Goal: Information Seeking & Learning: Learn about a topic

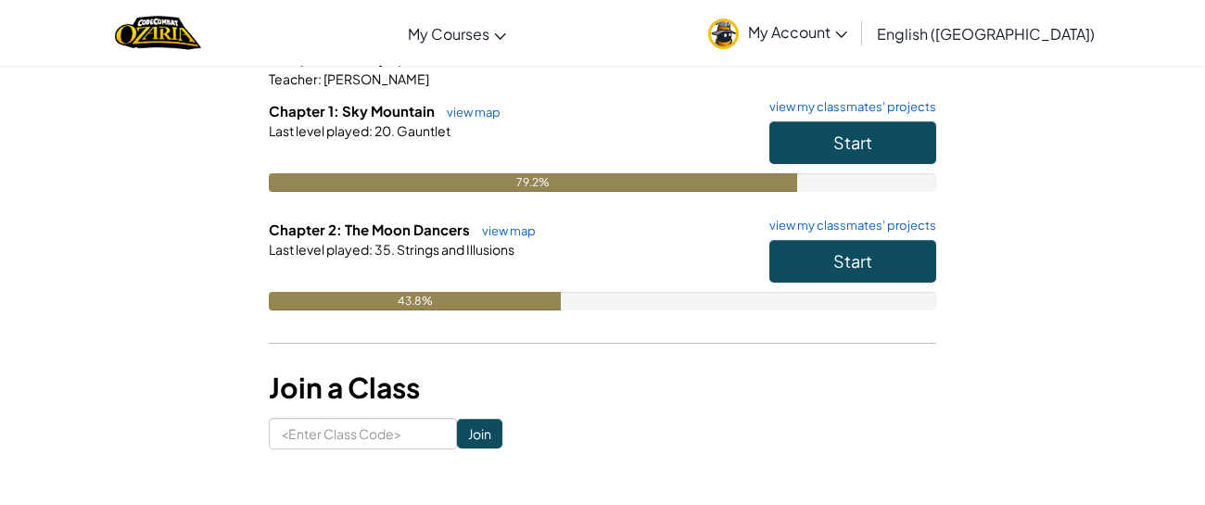
scroll to position [187, 0]
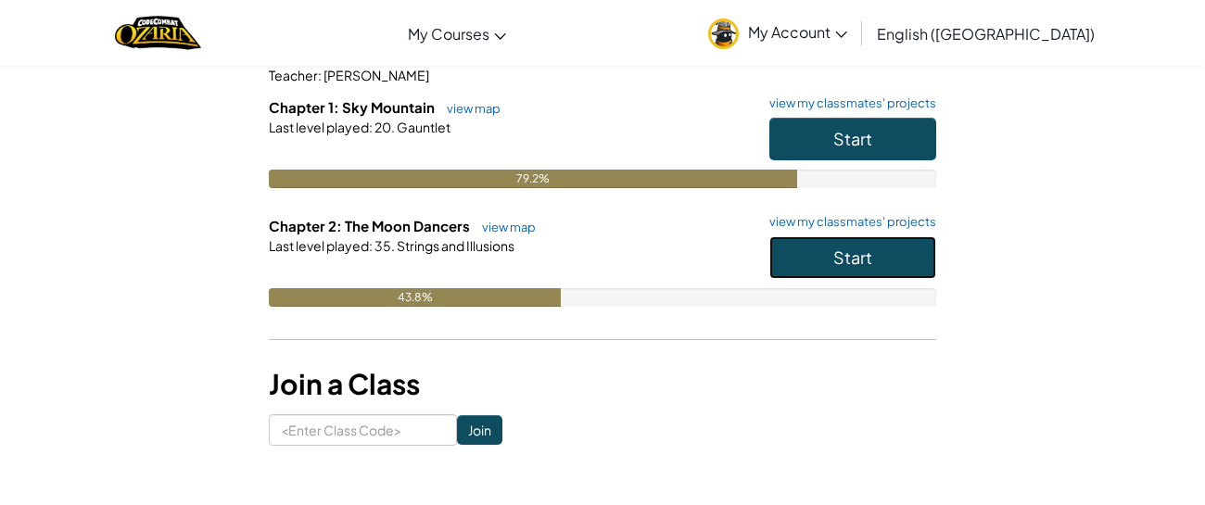
click at [806, 259] on button "Start" at bounding box center [852, 257] width 167 height 43
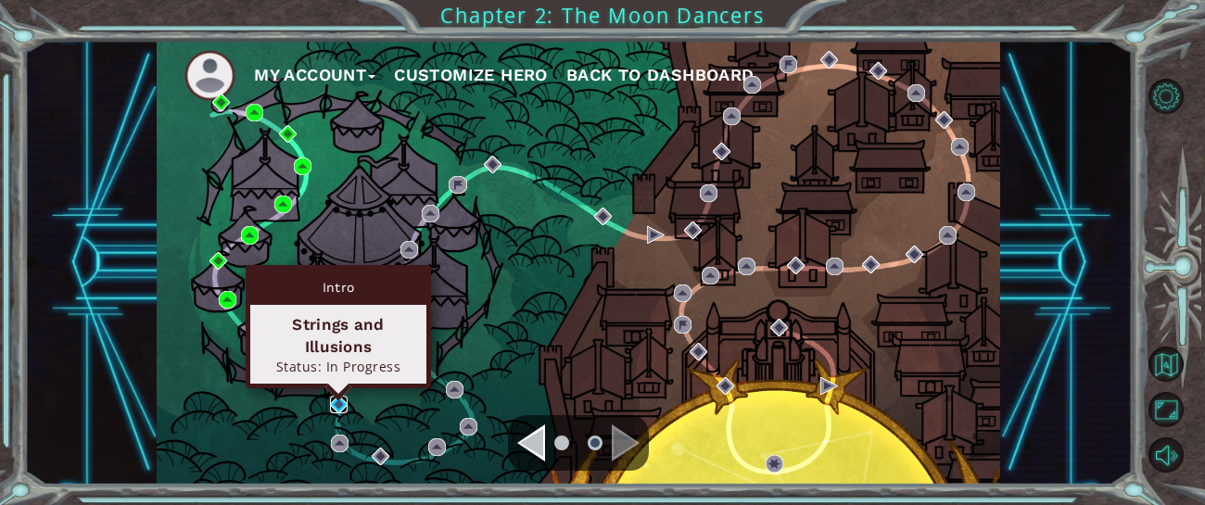
click at [336, 400] on img at bounding box center [339, 405] width 18 height 18
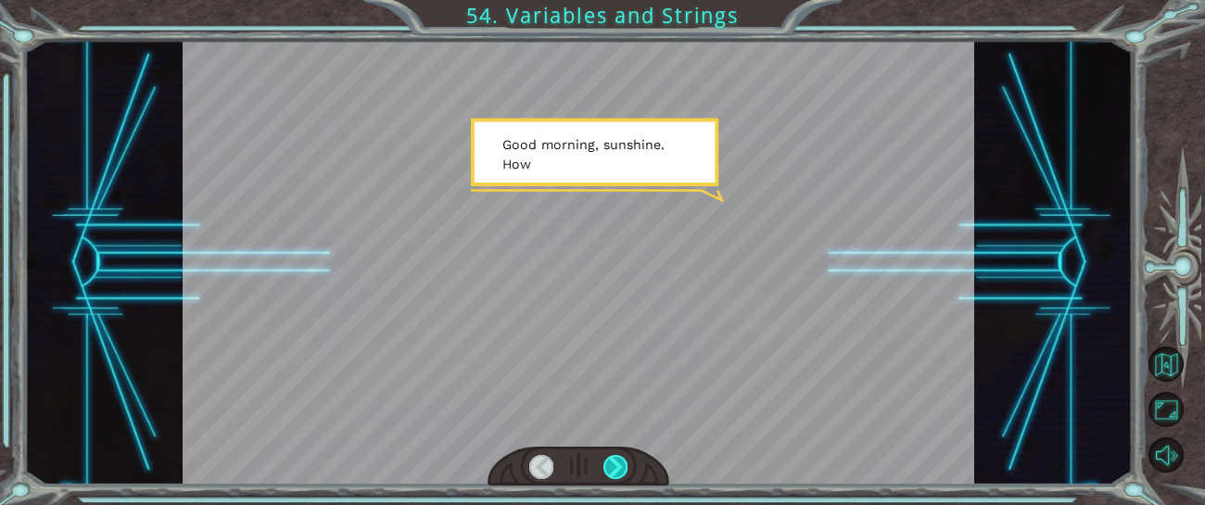
click at [615, 459] on div at bounding box center [615, 467] width 24 height 24
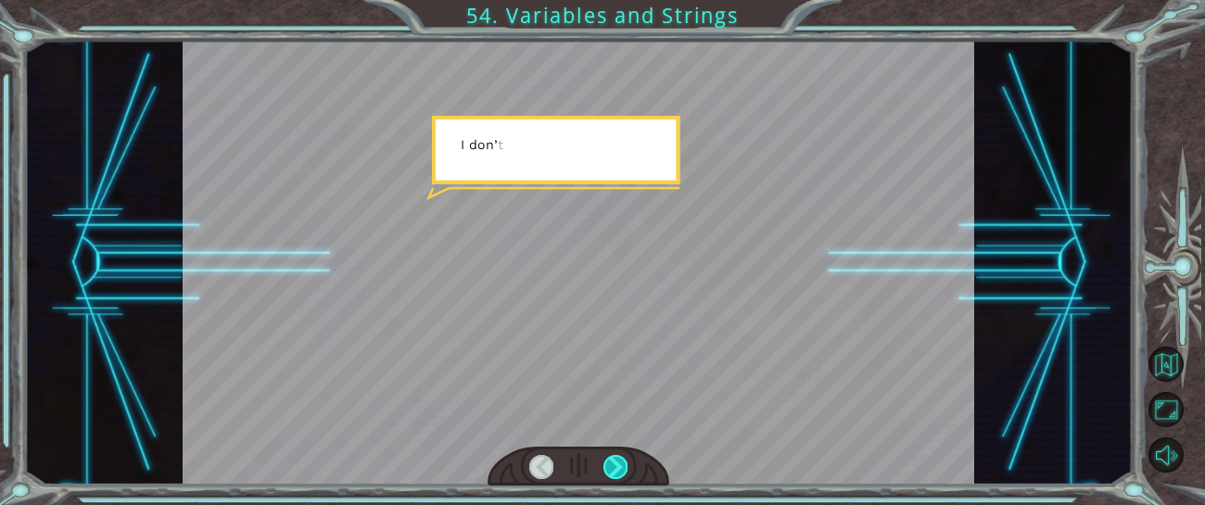
click at [615, 459] on div at bounding box center [615, 467] width 24 height 24
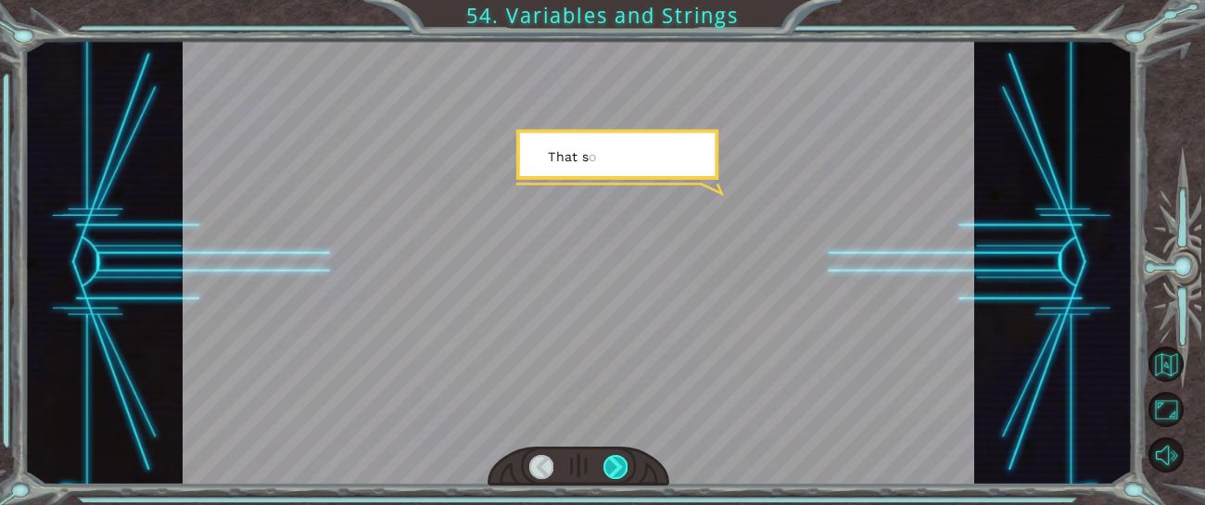
click at [615, 459] on div at bounding box center [615, 467] width 24 height 24
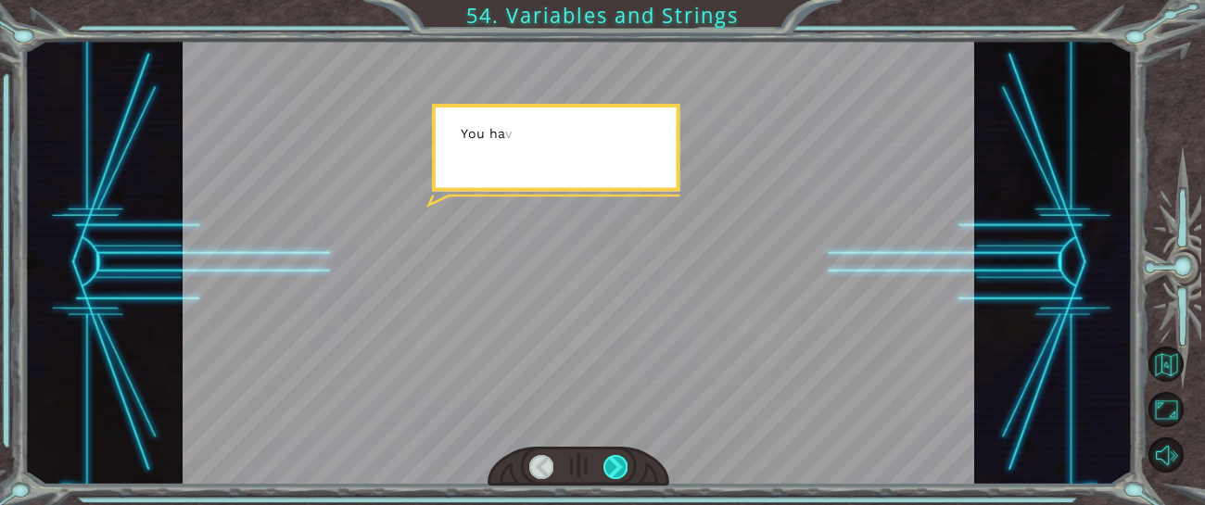
click at [615, 459] on div at bounding box center [615, 467] width 24 height 24
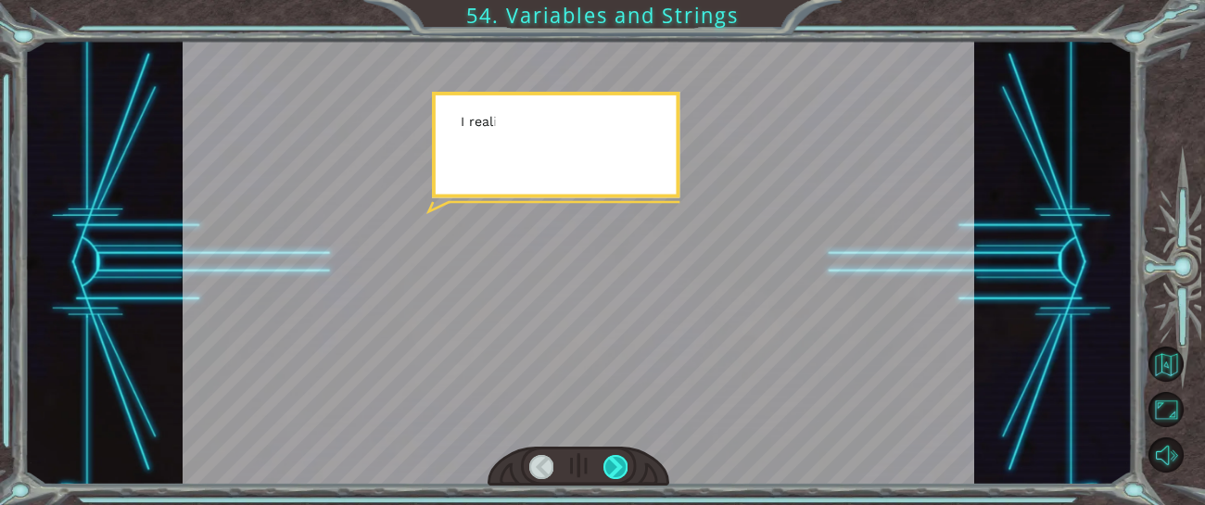
click at [615, 459] on div at bounding box center [615, 467] width 24 height 24
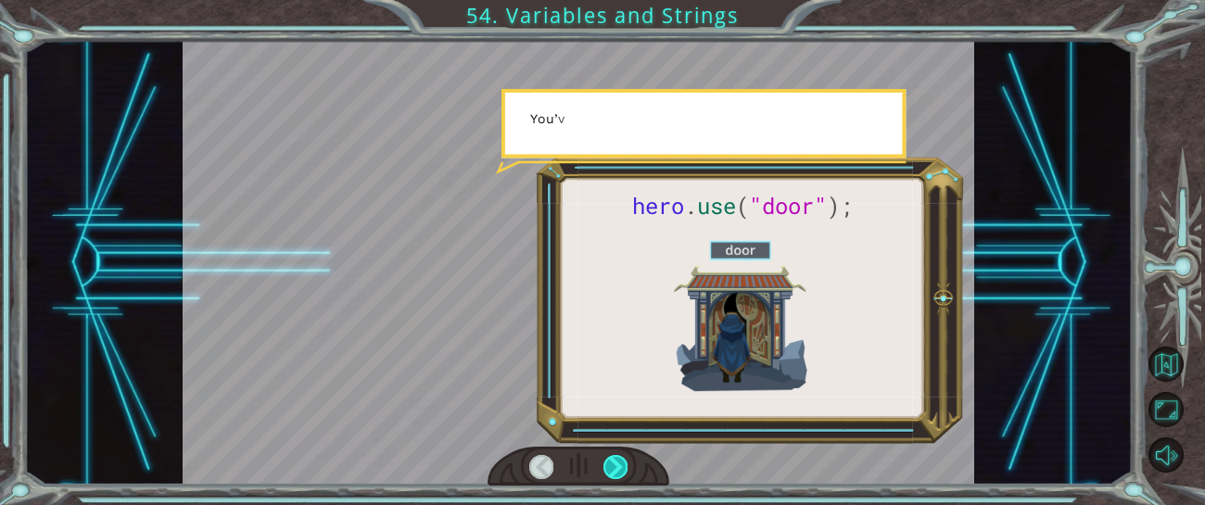
click at [615, 459] on div at bounding box center [615, 467] width 24 height 24
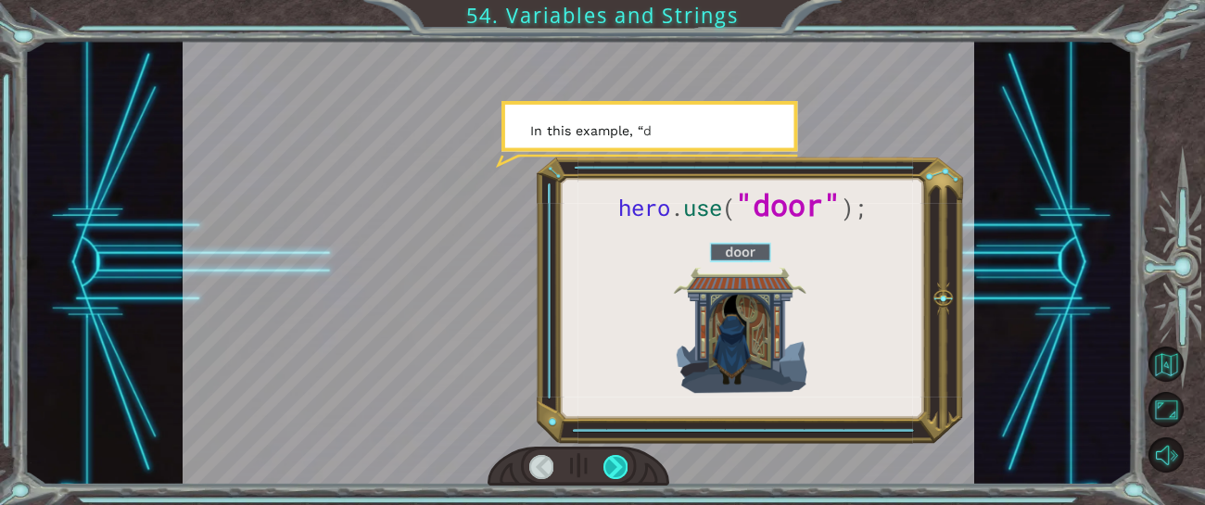
click at [615, 459] on div at bounding box center [615, 467] width 24 height 24
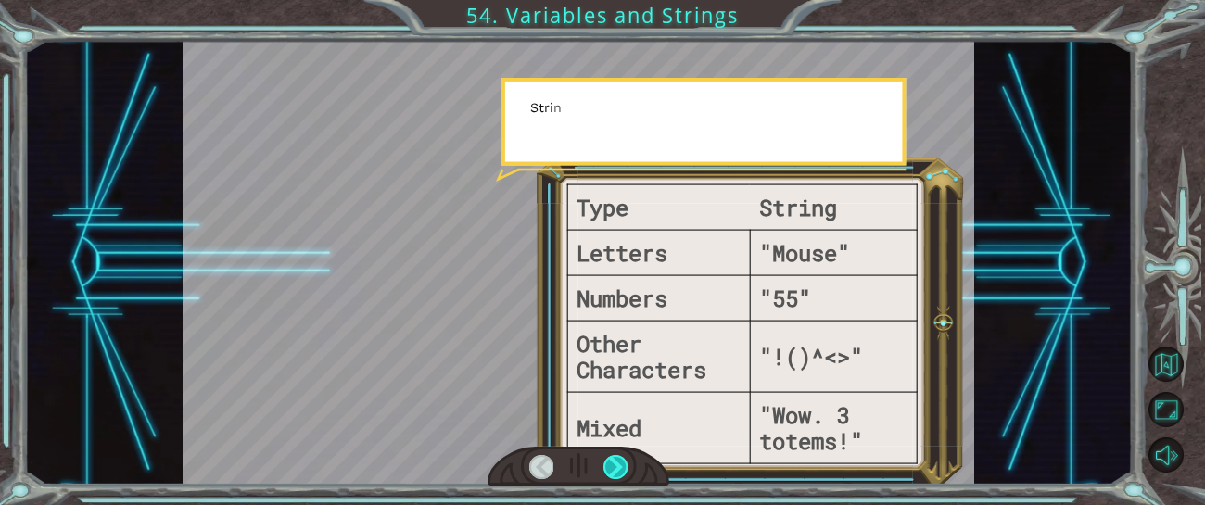
click at [615, 459] on div at bounding box center [615, 467] width 24 height 24
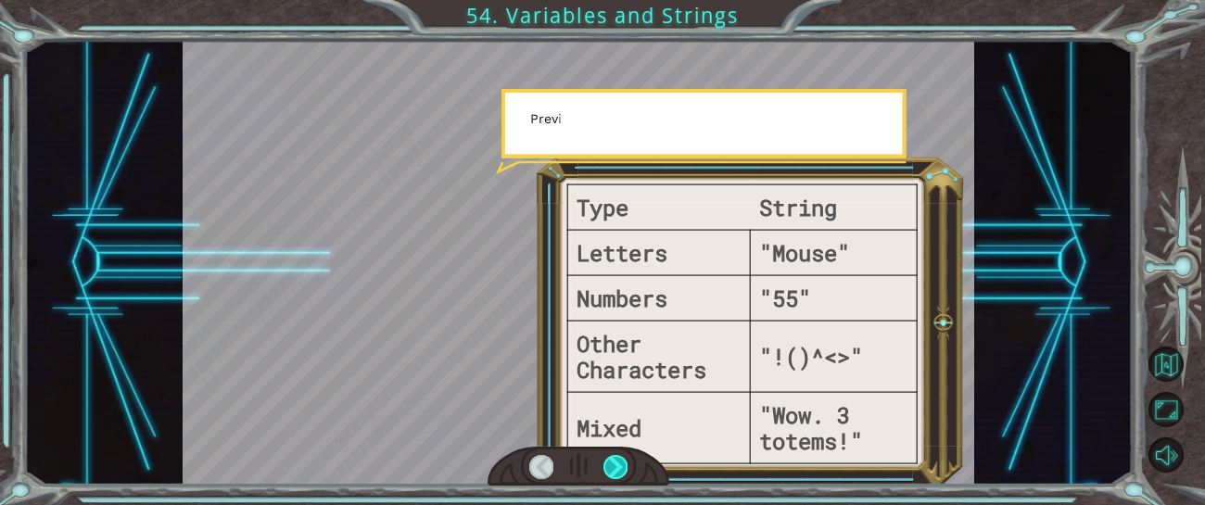
click at [615, 459] on div at bounding box center [615, 467] width 24 height 24
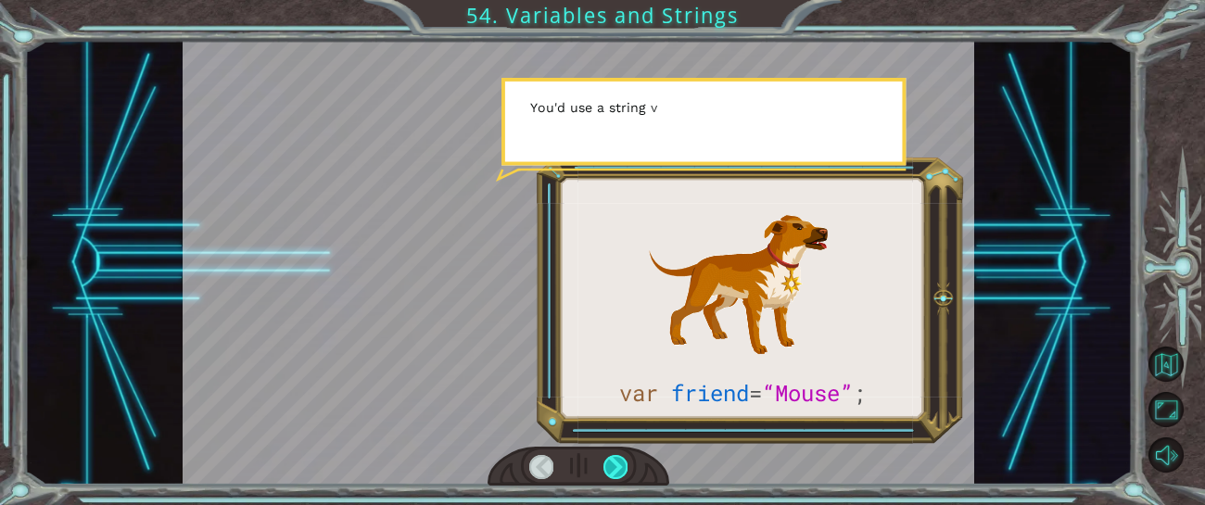
click at [615, 459] on div at bounding box center [615, 467] width 24 height 24
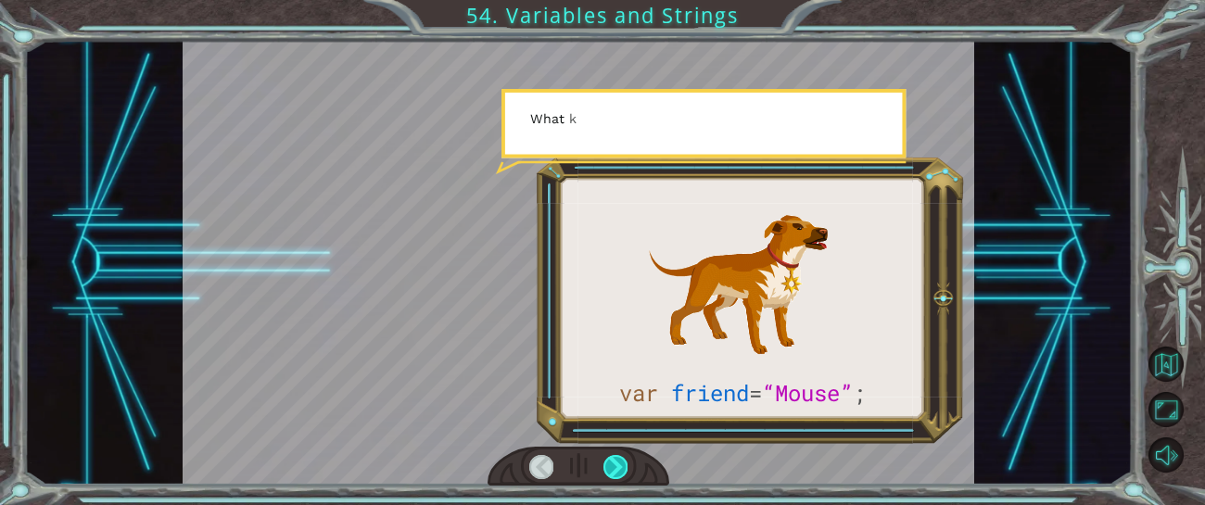
click at [615, 459] on div at bounding box center [615, 467] width 24 height 24
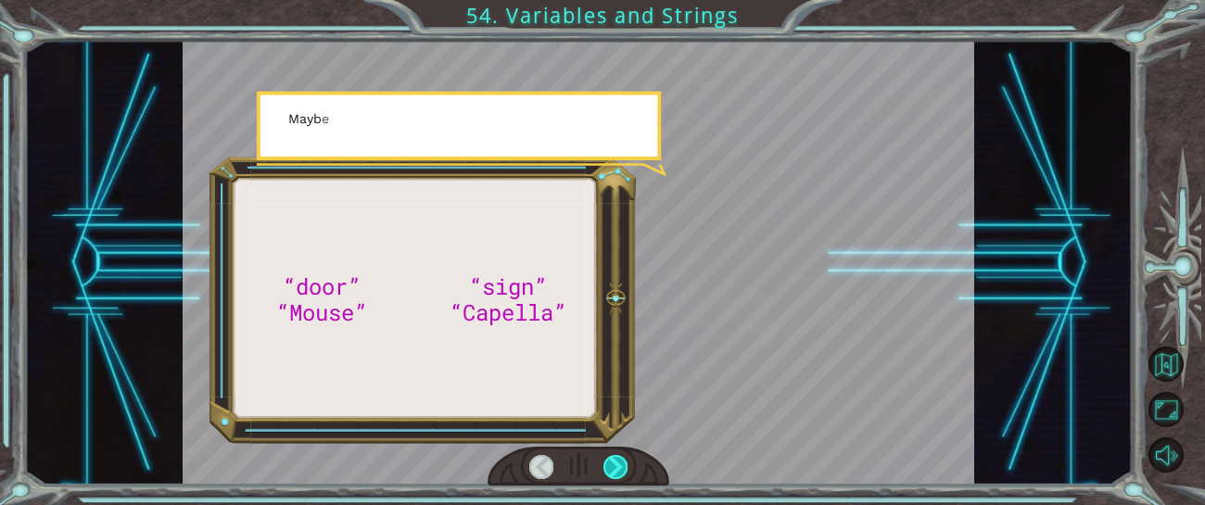
click at [615, 460] on div at bounding box center [615, 467] width 24 height 24
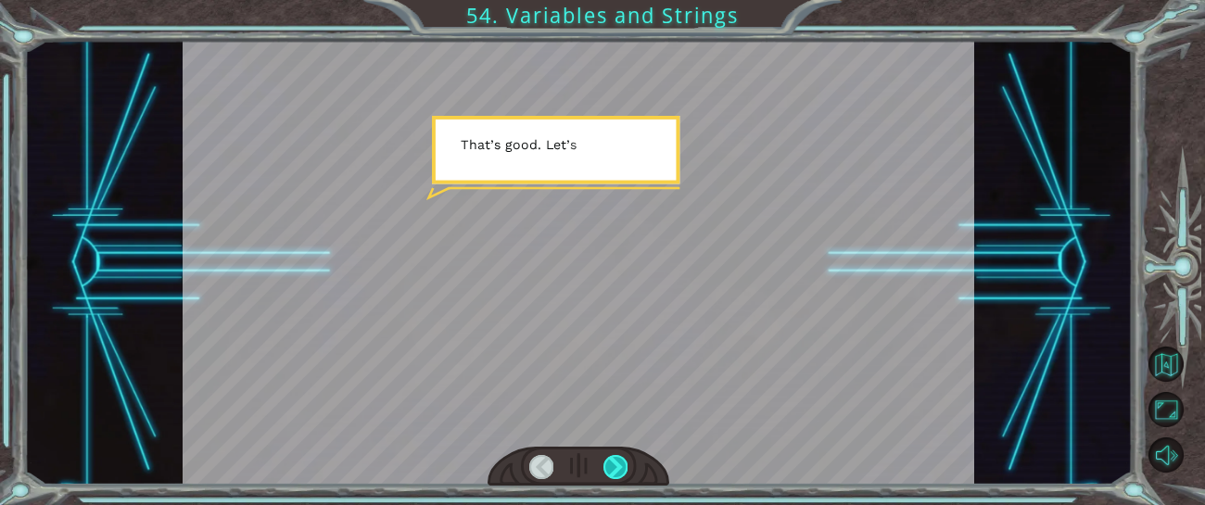
click at [615, 460] on div at bounding box center [615, 467] width 24 height 24
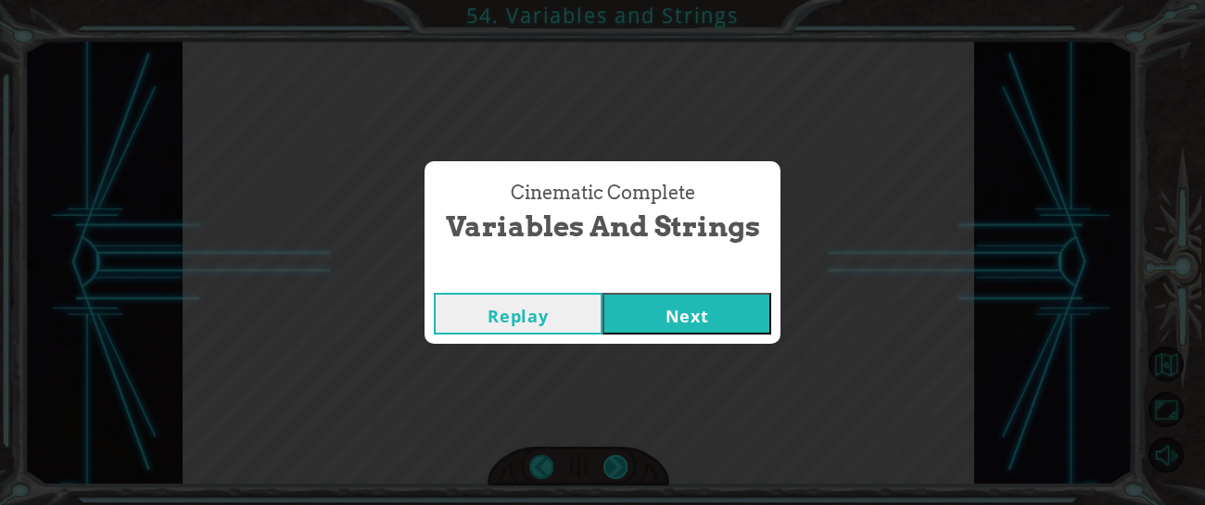
click at [615, 460] on div "Cinematic Complete Variables and Strings Replay Next" at bounding box center [602, 252] width 1205 height 505
click at [703, 309] on button "Next" at bounding box center [687, 314] width 169 height 42
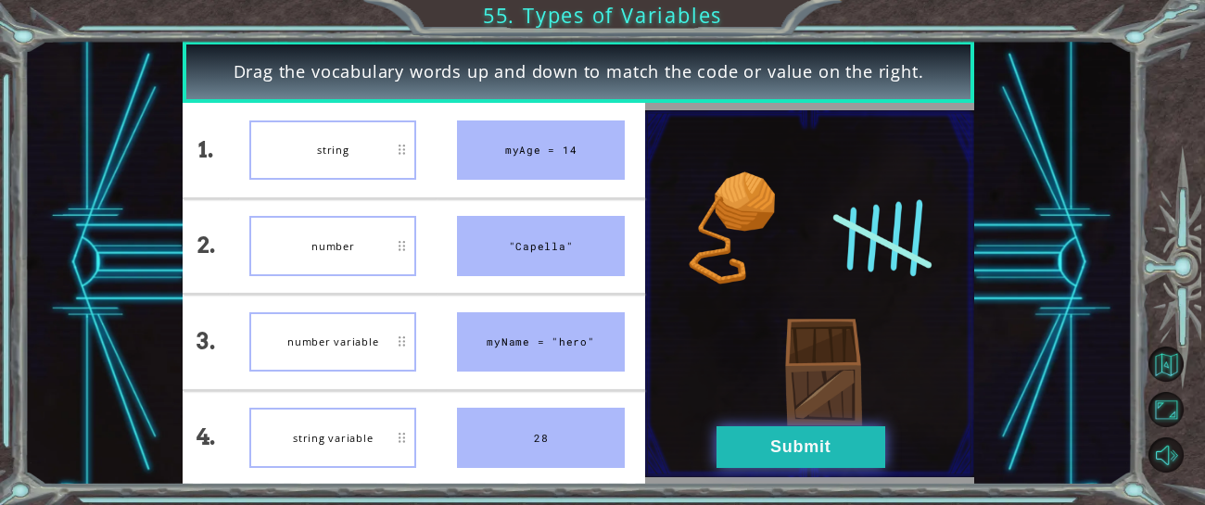
click at [771, 456] on button "Submit" at bounding box center [801, 447] width 169 height 42
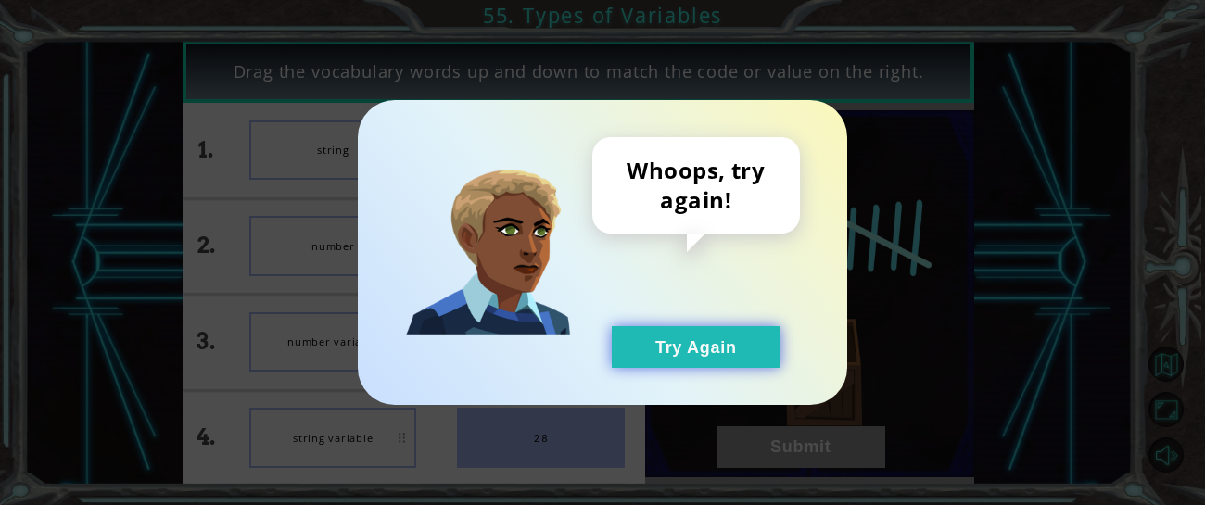
click at [684, 340] on button "Try Again" at bounding box center [696, 347] width 169 height 42
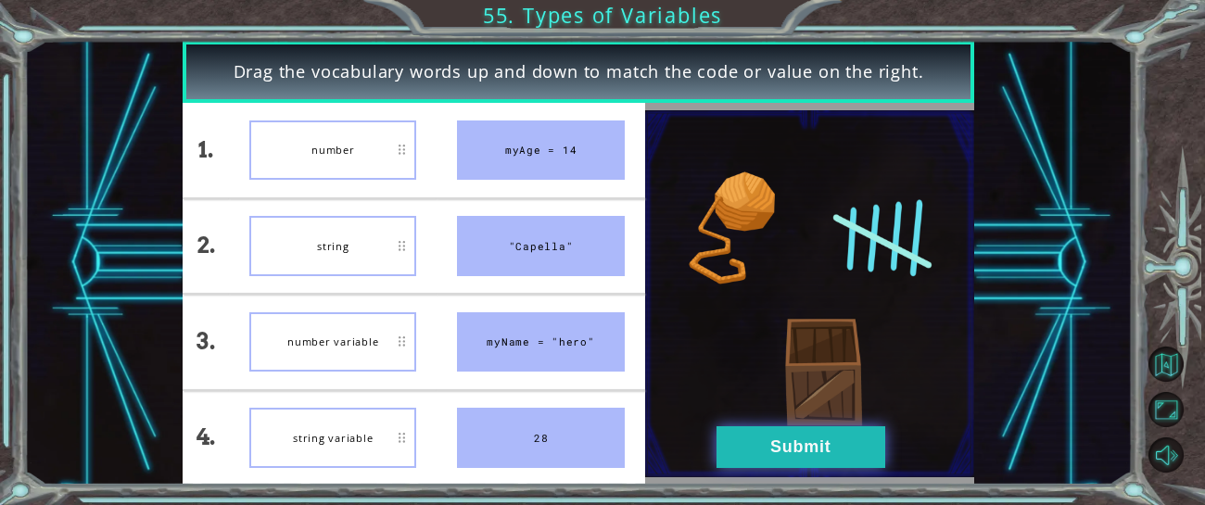
click at [746, 441] on button "Submit" at bounding box center [801, 447] width 169 height 42
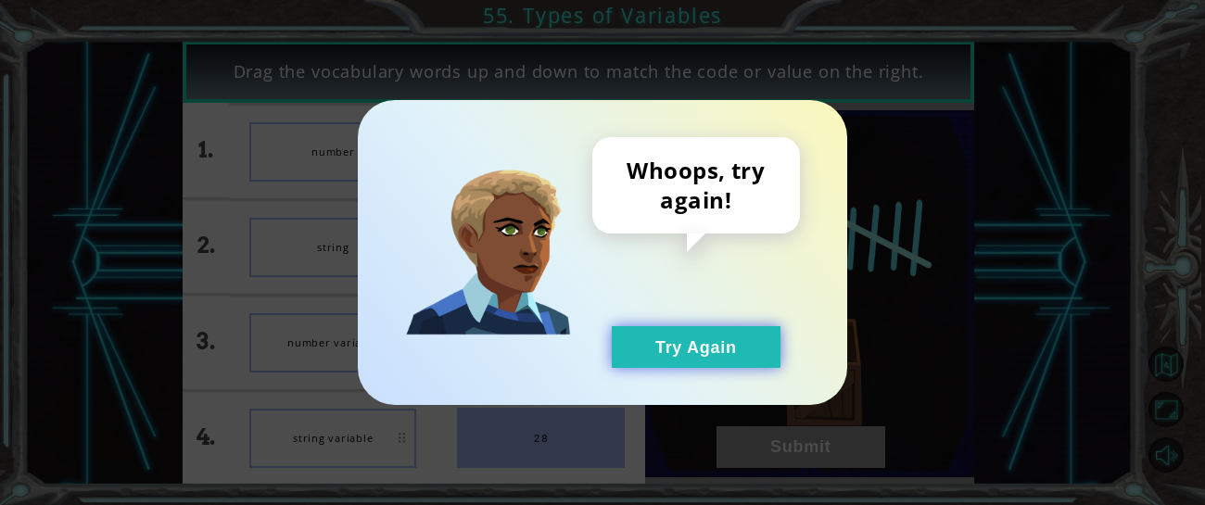
click at [713, 340] on button "Try Again" at bounding box center [696, 347] width 169 height 42
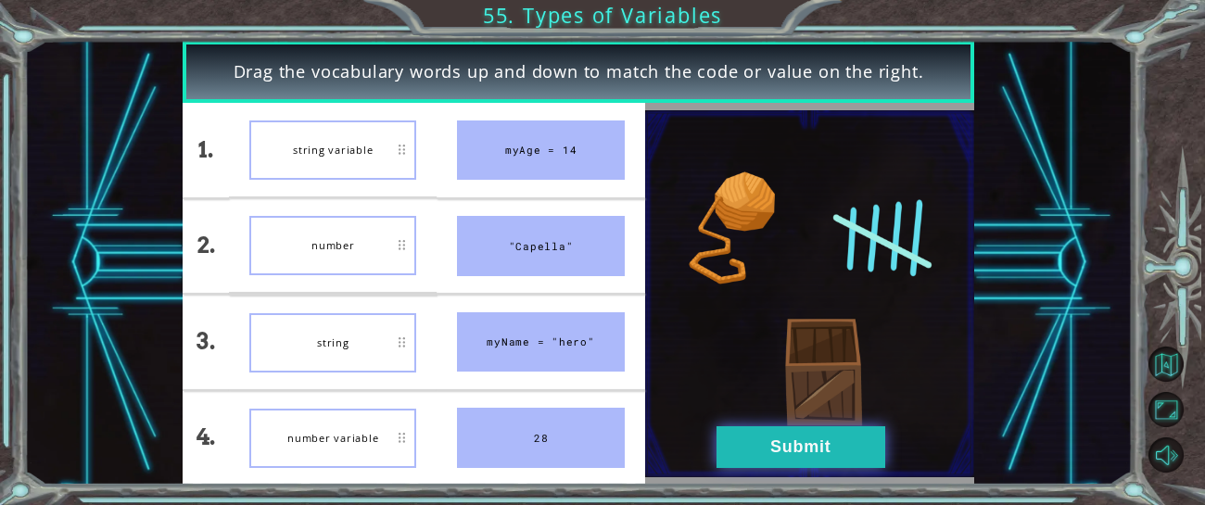
click at [752, 448] on button "Submit" at bounding box center [801, 447] width 169 height 42
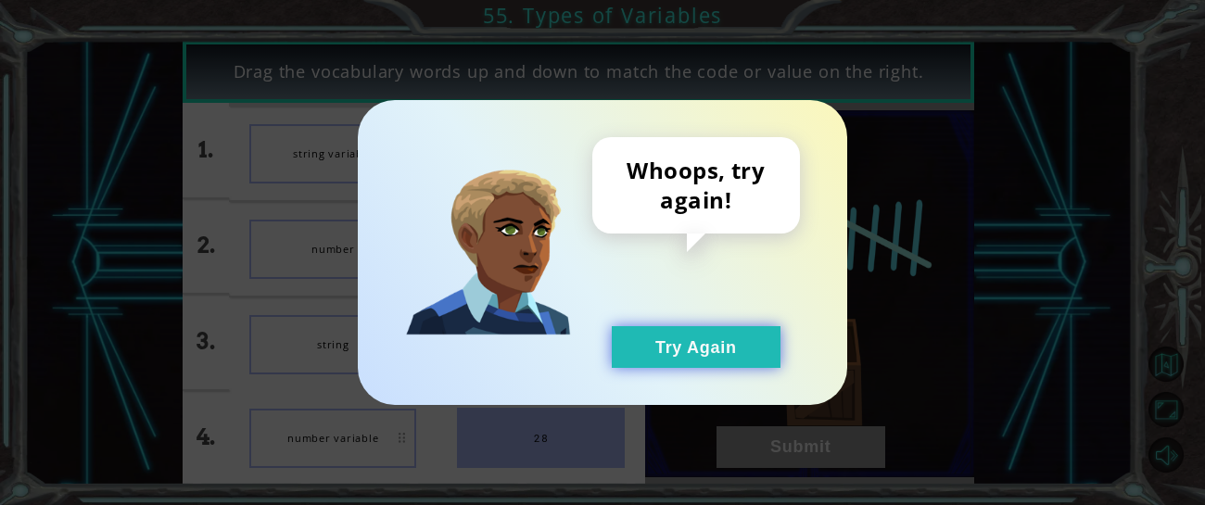
click at [692, 343] on button "Try Again" at bounding box center [696, 347] width 169 height 42
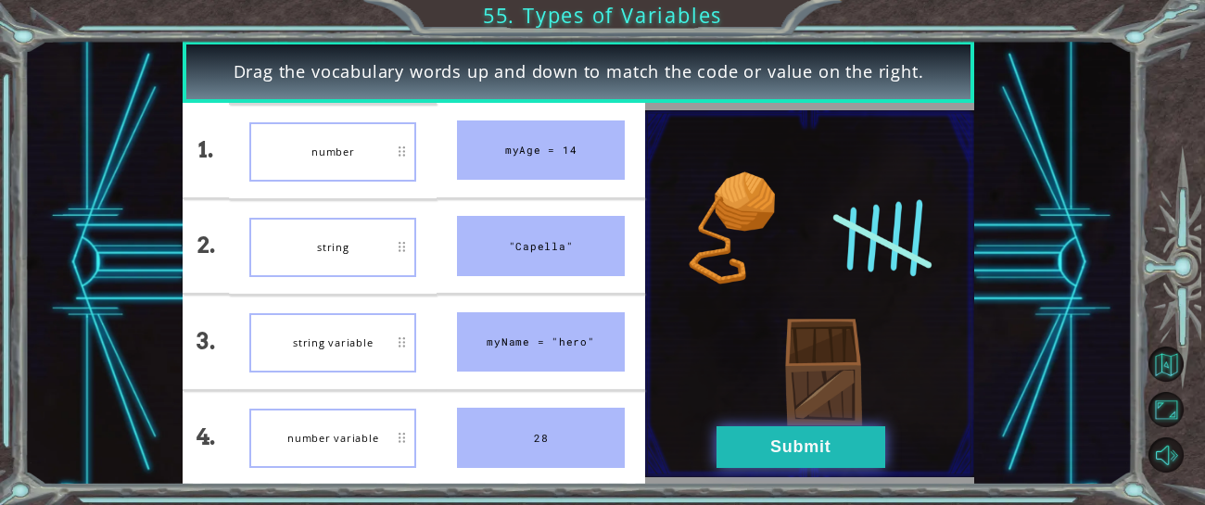
click at [778, 436] on button "Submit" at bounding box center [801, 447] width 169 height 42
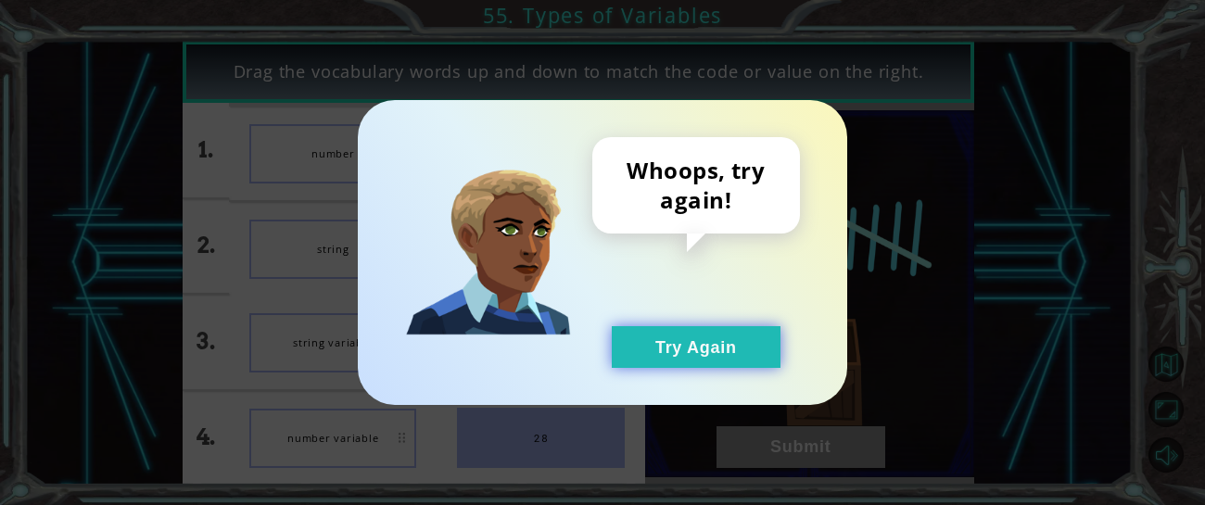
click at [677, 347] on button "Try Again" at bounding box center [696, 347] width 169 height 42
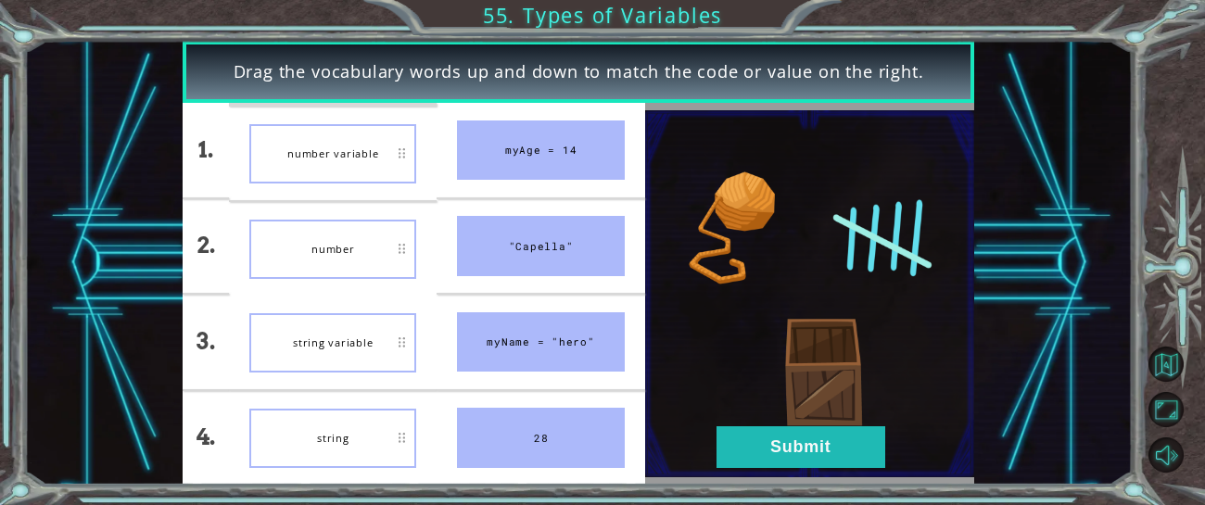
click at [345, 244] on div "number" at bounding box center [332, 249] width 167 height 59
click at [736, 449] on button "Submit" at bounding box center [801, 447] width 169 height 42
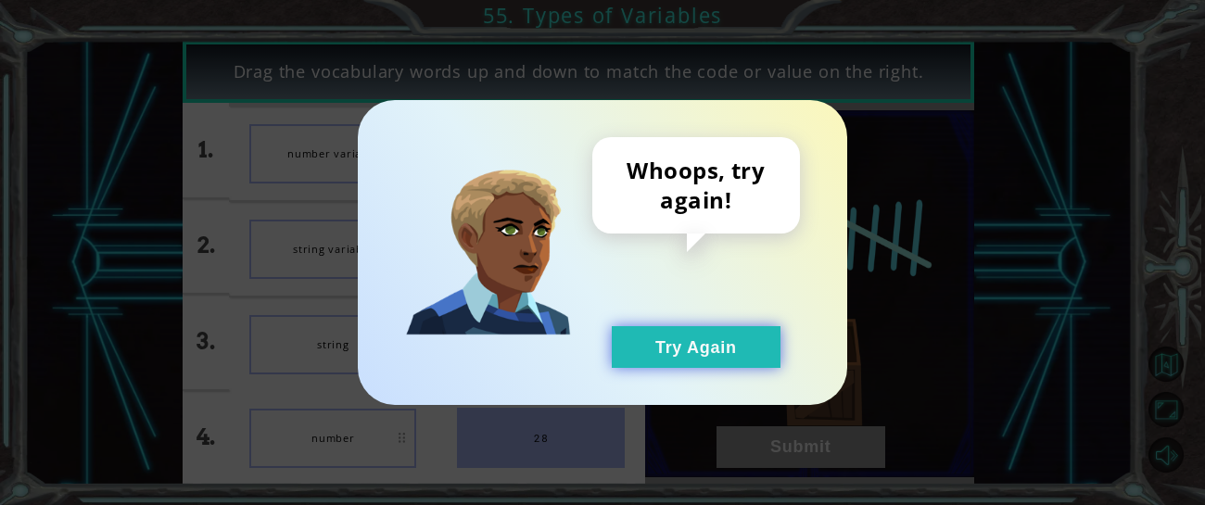
click at [709, 347] on button "Try Again" at bounding box center [696, 347] width 169 height 42
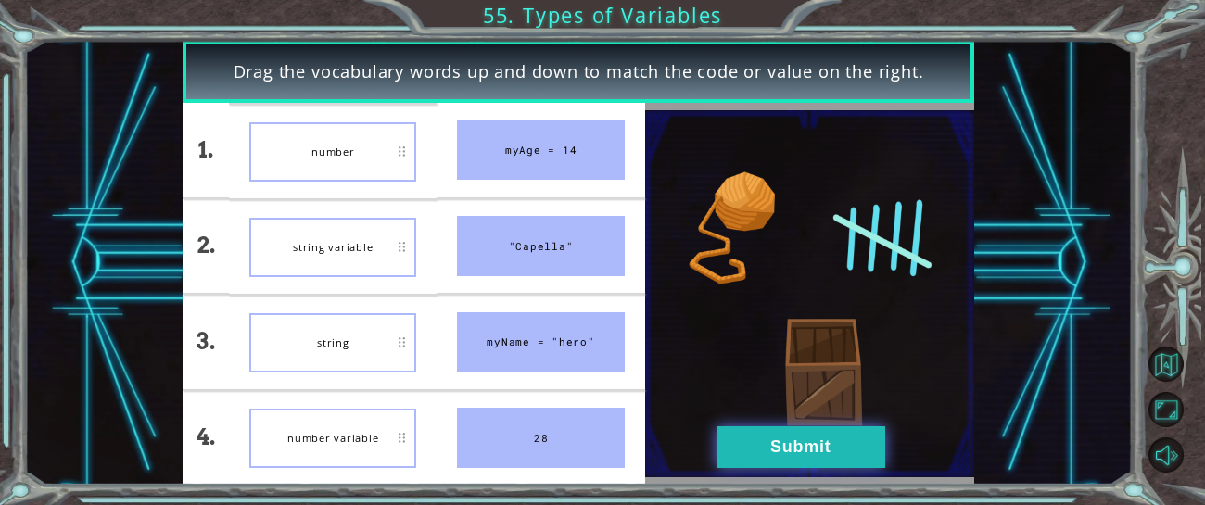
click at [731, 435] on button "Submit" at bounding box center [801, 447] width 169 height 42
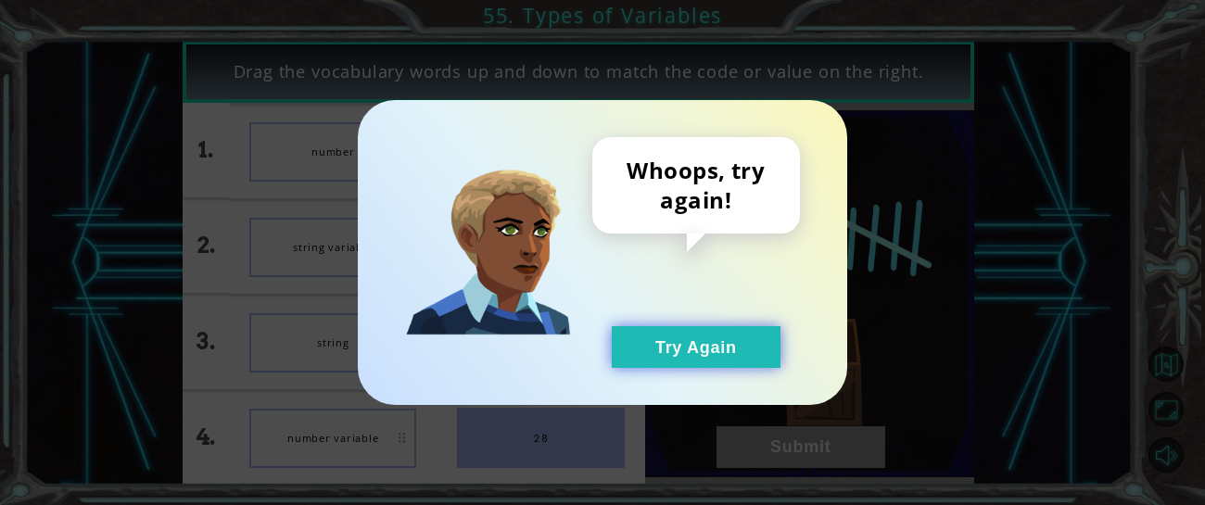
click at [690, 343] on button "Try Again" at bounding box center [696, 347] width 169 height 42
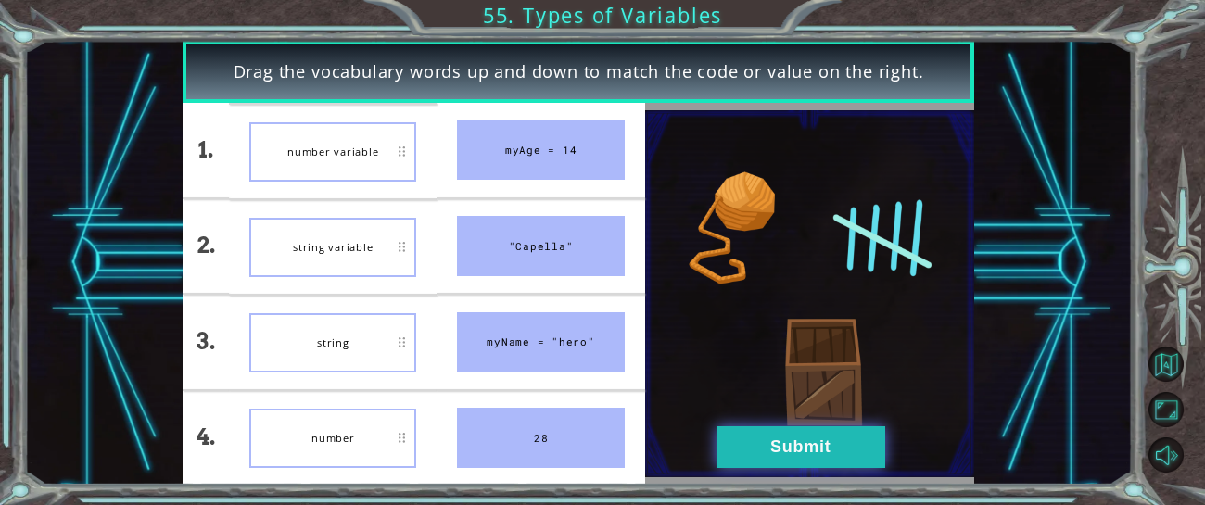
click at [782, 454] on button "Submit" at bounding box center [801, 447] width 169 height 42
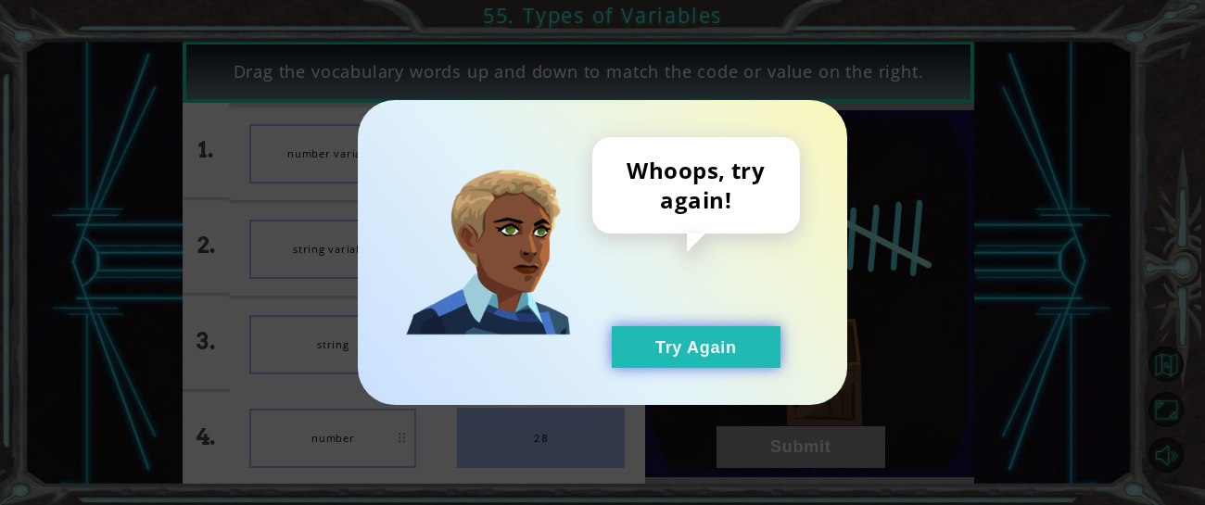
click at [760, 343] on button "Try Again" at bounding box center [696, 347] width 169 height 42
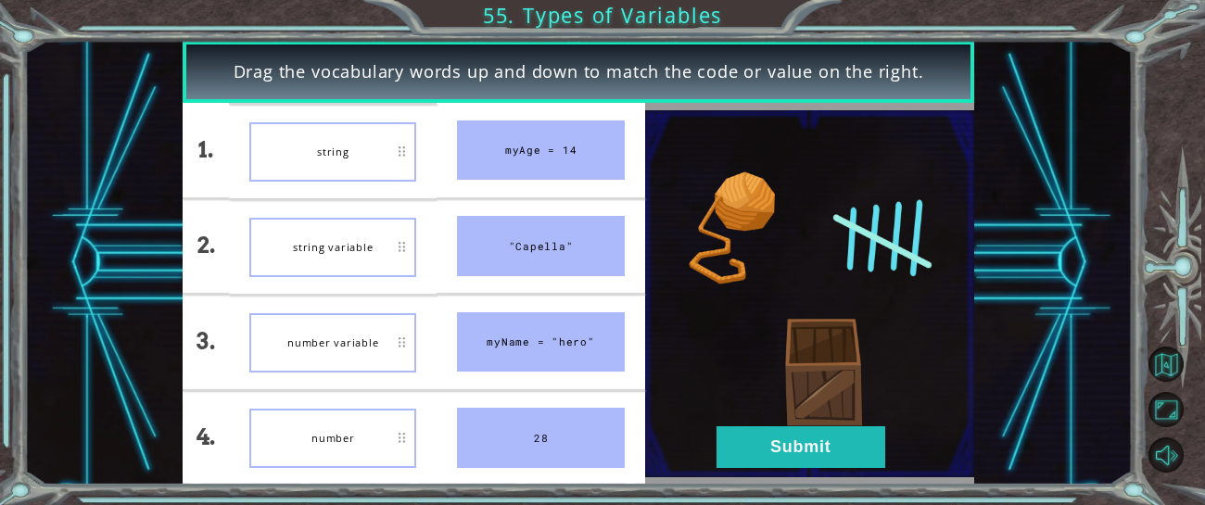
click at [306, 354] on div "number variable" at bounding box center [332, 342] width 167 height 59
click at [312, 139] on div "string" at bounding box center [332, 151] width 167 height 59
click at [826, 445] on button "Submit" at bounding box center [801, 447] width 169 height 42
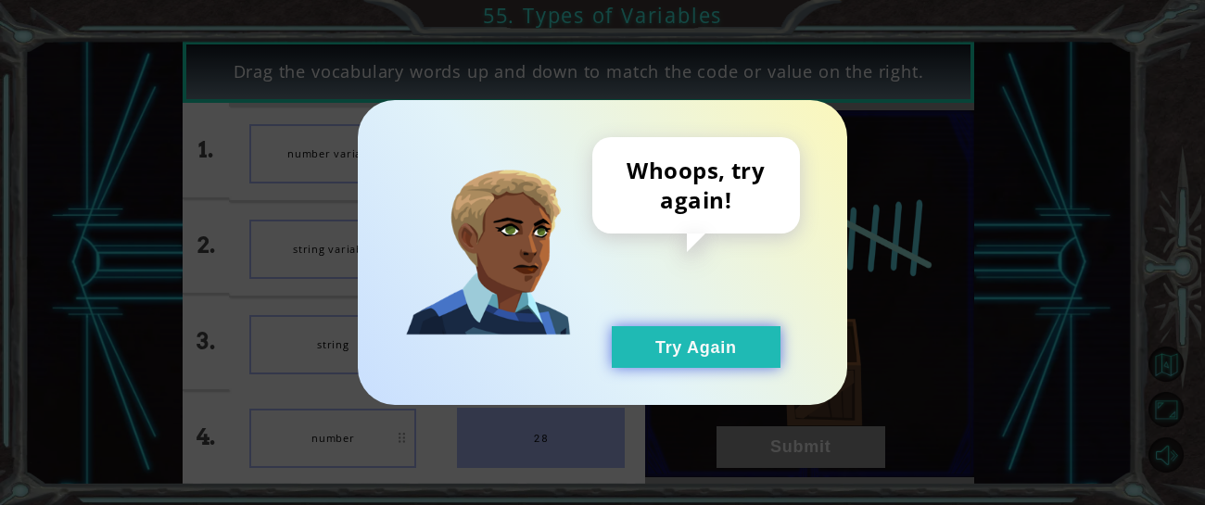
click at [686, 350] on button "Try Again" at bounding box center [696, 347] width 169 height 42
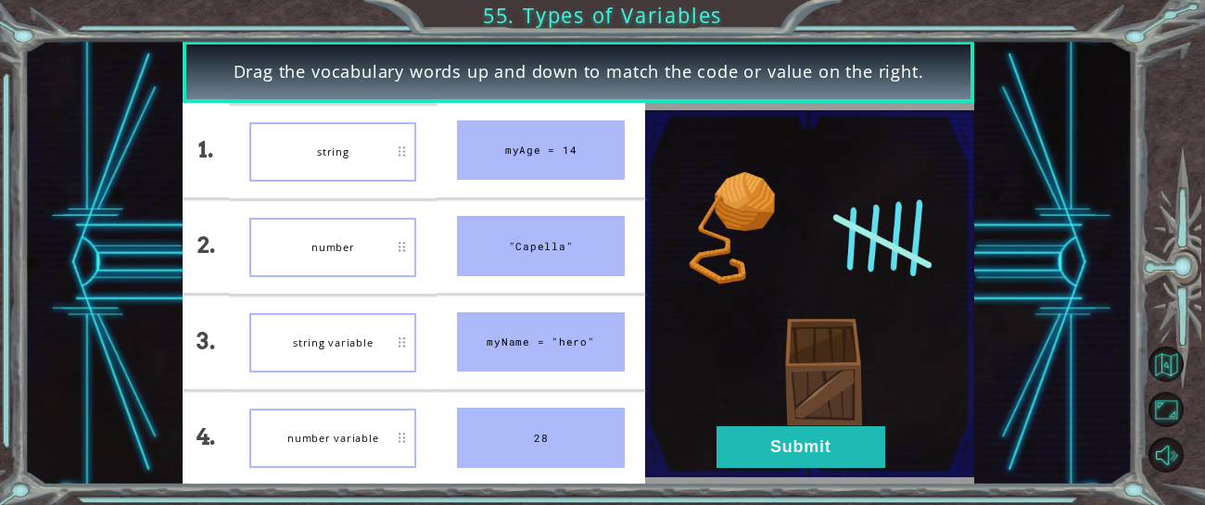
drag, startPoint x: 515, startPoint y: 346, endPoint x: 508, endPoint y: 325, distance: 21.7
click at [508, 325] on div "myName = "hero"" at bounding box center [540, 342] width 167 height 60
drag, startPoint x: 558, startPoint y: 429, endPoint x: 567, endPoint y: 234, distance: 195.8
click at [567, 234] on ul "myAge = 14 "Capella" myName = "hero" 28" at bounding box center [541, 294] width 208 height 382
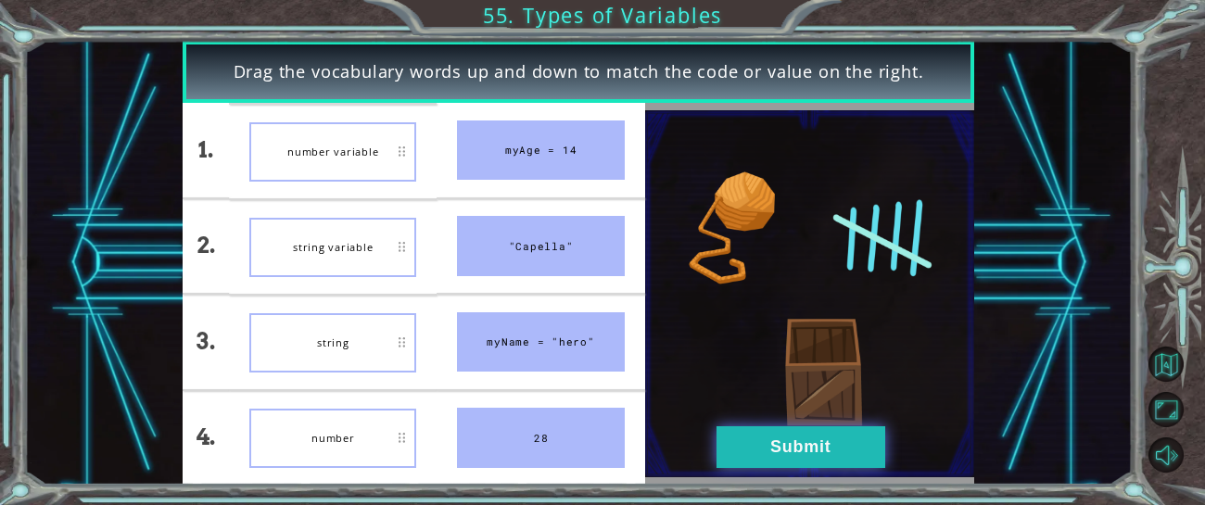
click at [775, 447] on button "Submit" at bounding box center [801, 447] width 169 height 42
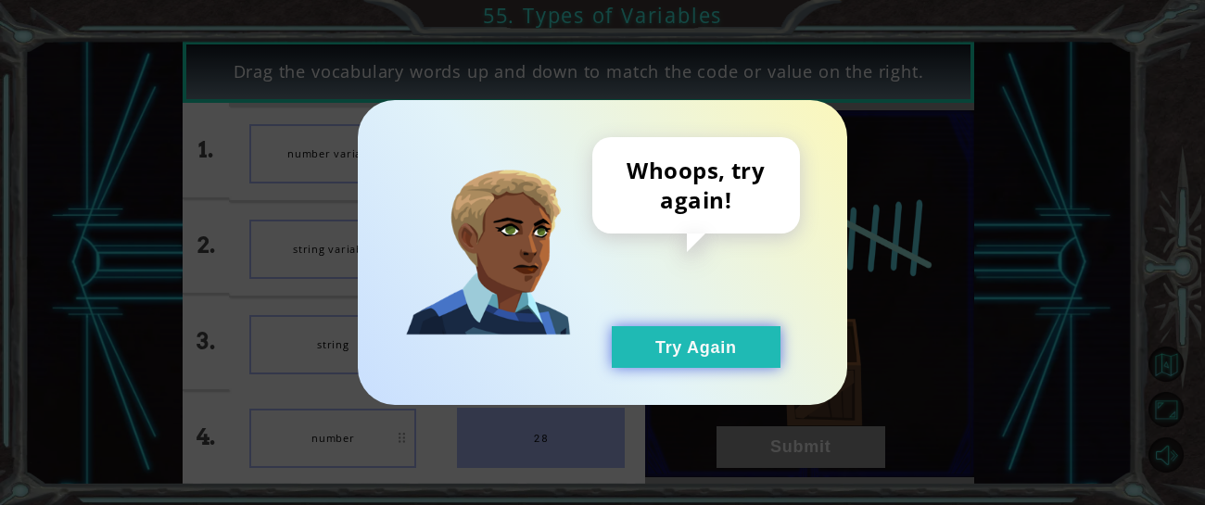
click at [703, 353] on button "Try Again" at bounding box center [696, 347] width 169 height 42
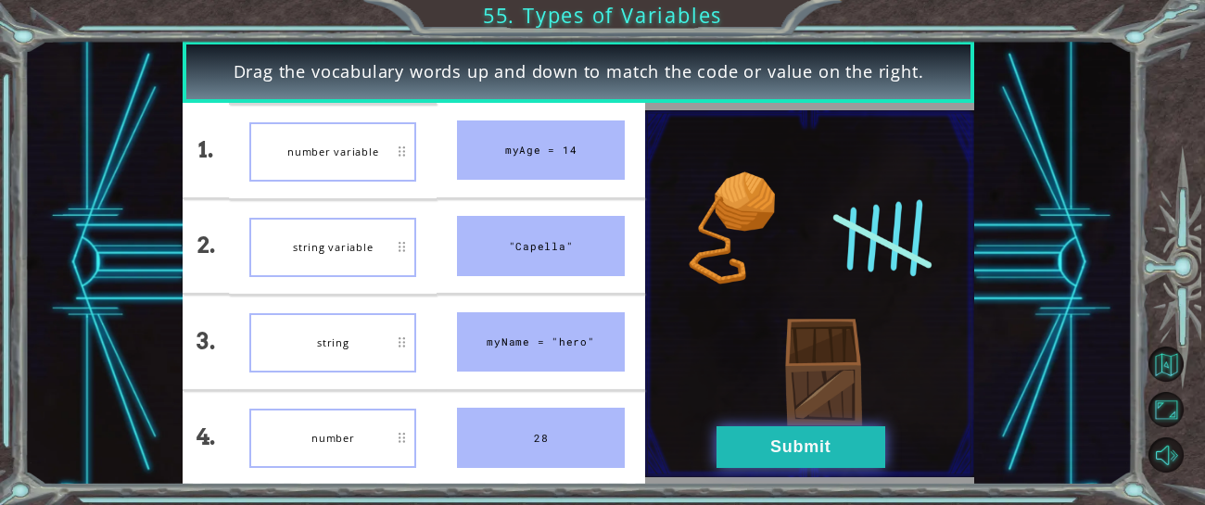
click at [830, 436] on button "Submit" at bounding box center [801, 447] width 169 height 42
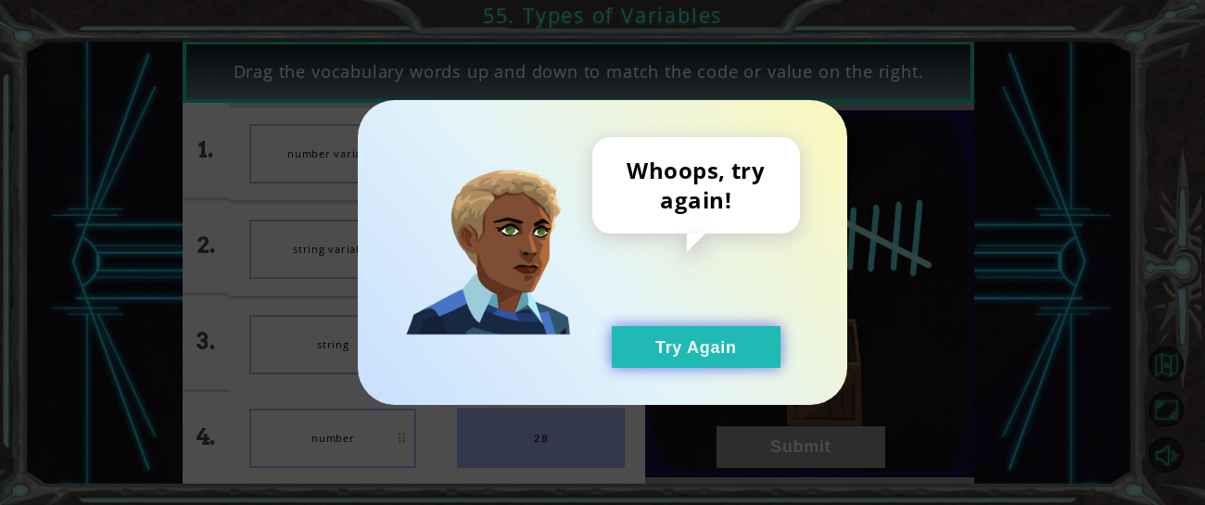
click at [689, 354] on button "Try Again" at bounding box center [696, 347] width 169 height 42
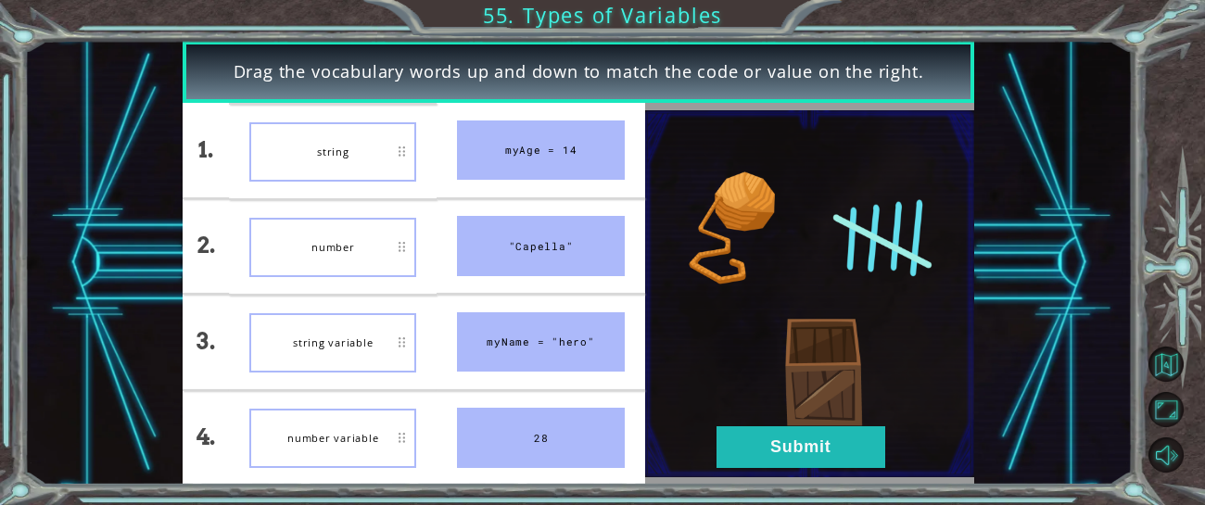
click at [354, 467] on div "number variable" at bounding box center [332, 438] width 167 height 59
click at [744, 444] on button "Submit" at bounding box center [801, 447] width 169 height 42
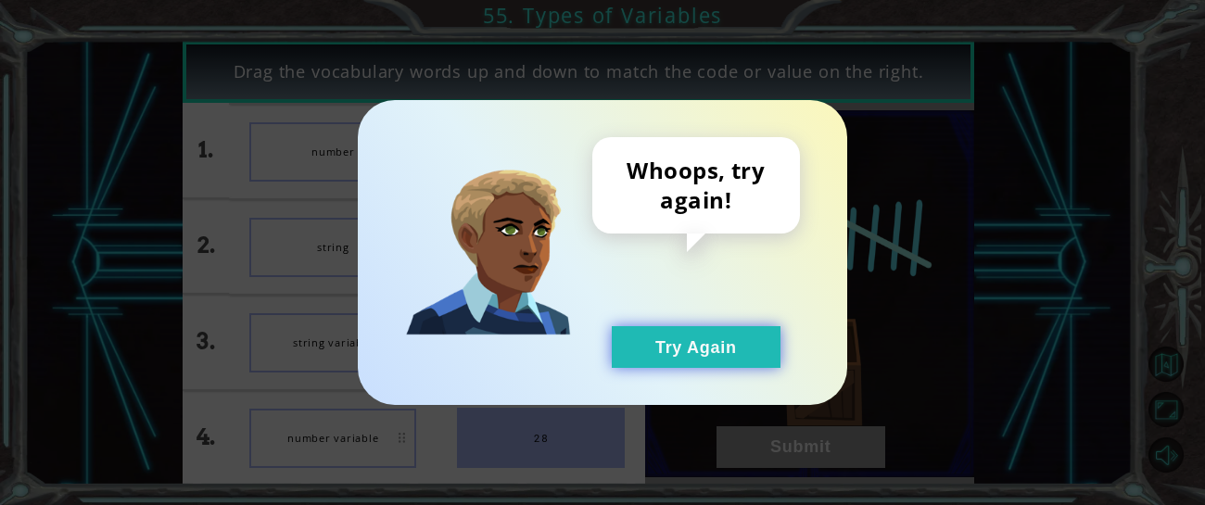
click at [702, 361] on button "Try Again" at bounding box center [696, 347] width 169 height 42
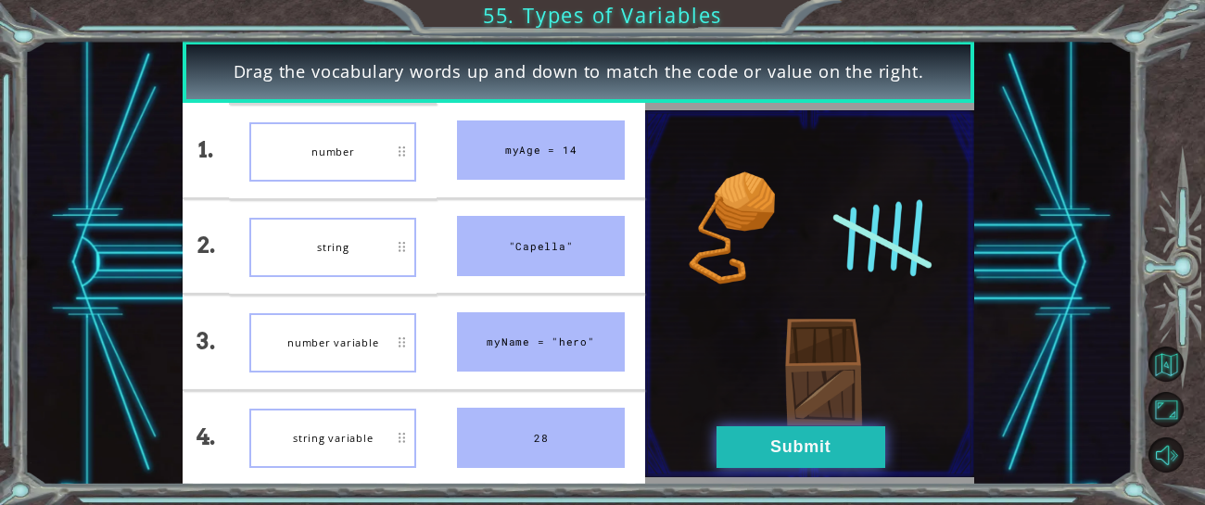
click at [766, 438] on button "Submit" at bounding box center [801, 447] width 169 height 42
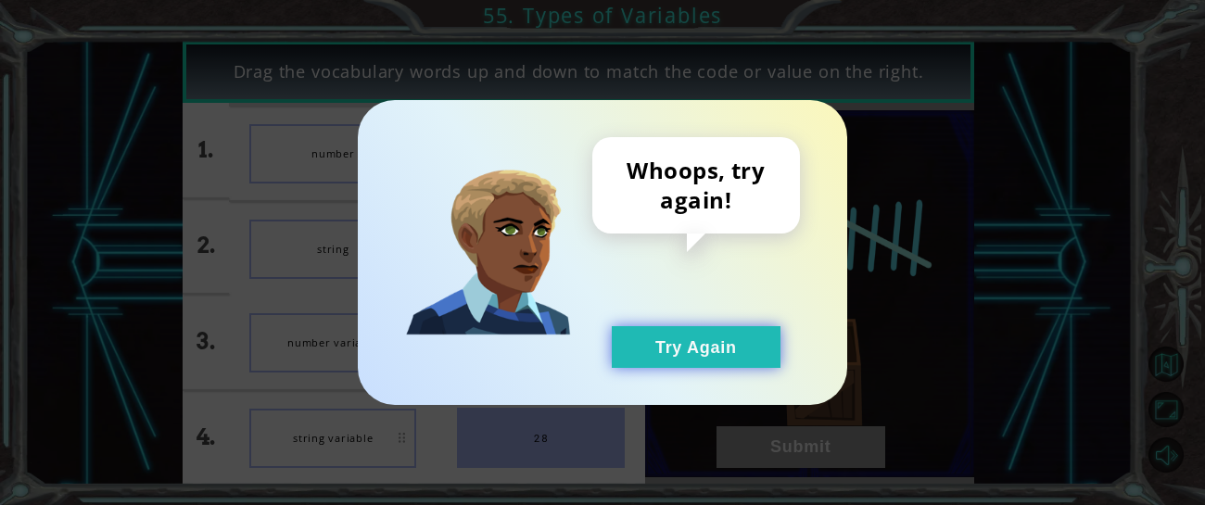
click at [687, 350] on button "Try Again" at bounding box center [696, 347] width 169 height 42
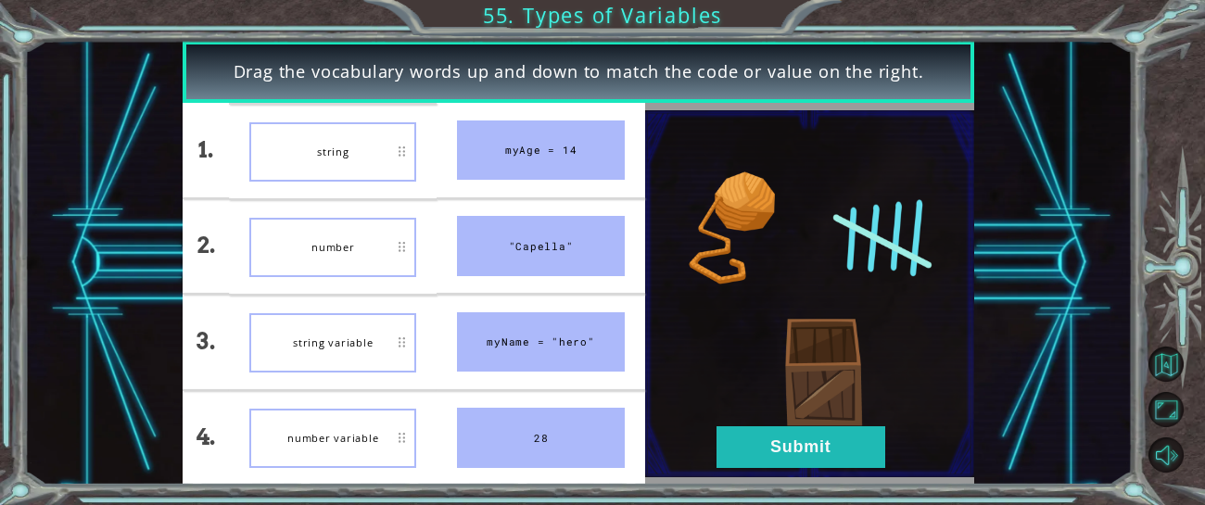
click at [401, 76] on span "Drag the vocabulary words up and down to match the code or value on the right." at bounding box center [579, 71] width 691 height 24
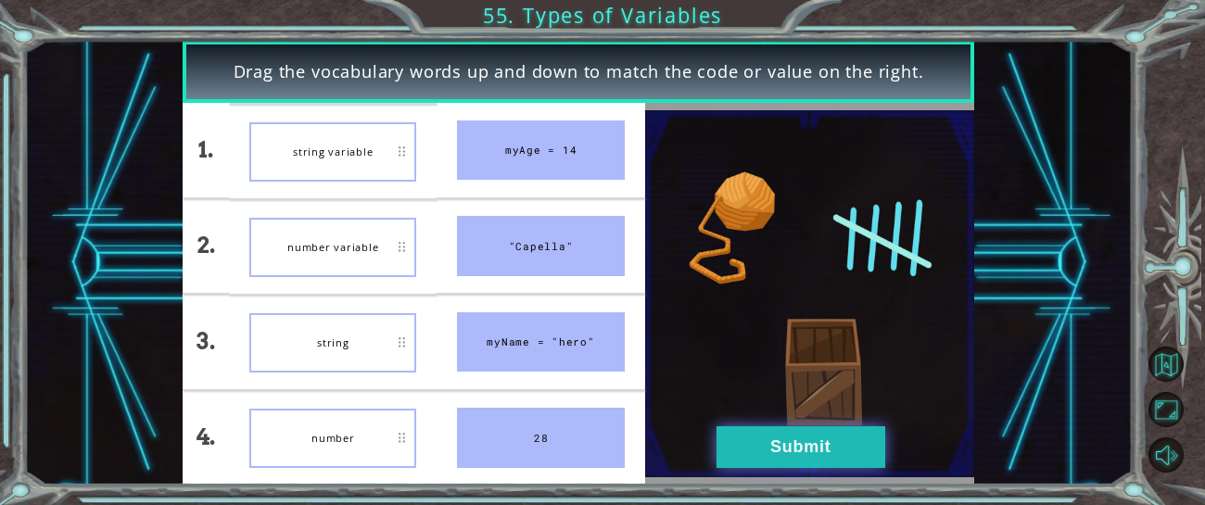
click at [744, 447] on button "Submit" at bounding box center [801, 447] width 169 height 42
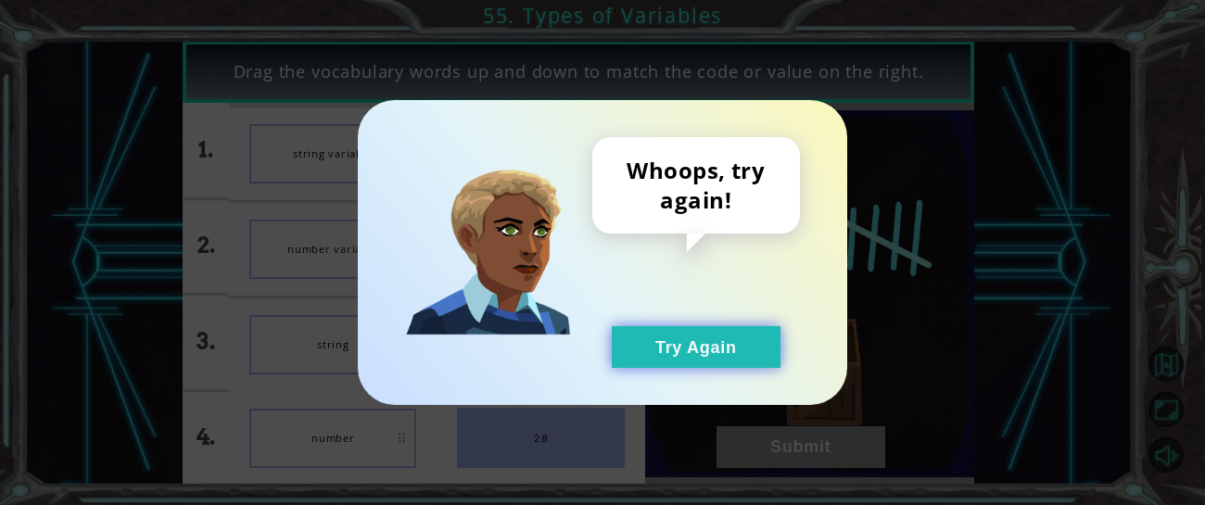
click at [676, 358] on button "Try Again" at bounding box center [696, 347] width 169 height 42
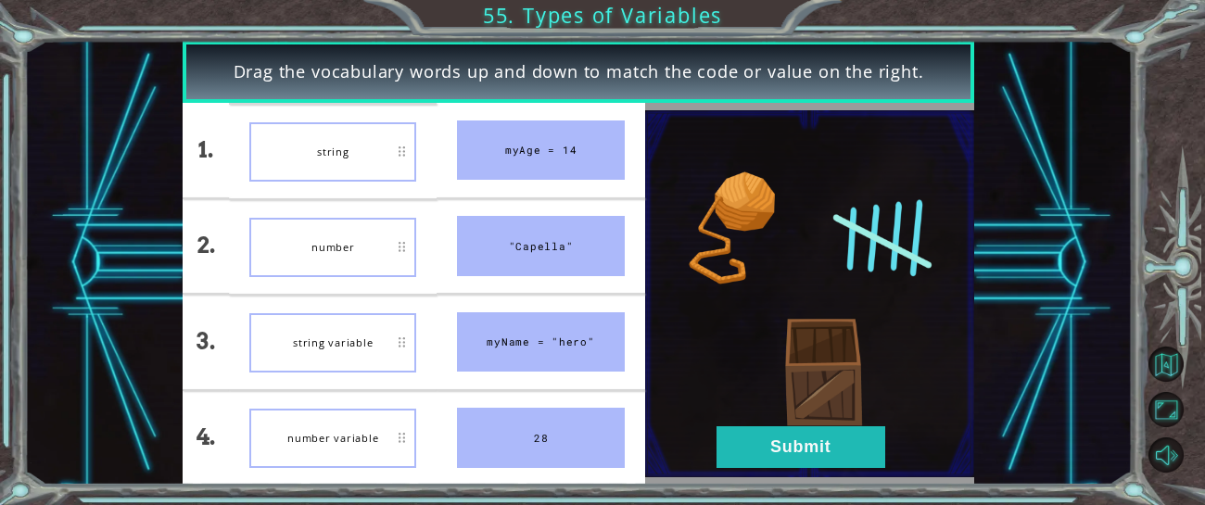
click at [458, 211] on li ""Capella"" at bounding box center [541, 246] width 208 height 95
